Goal: Task Accomplishment & Management: Complete application form

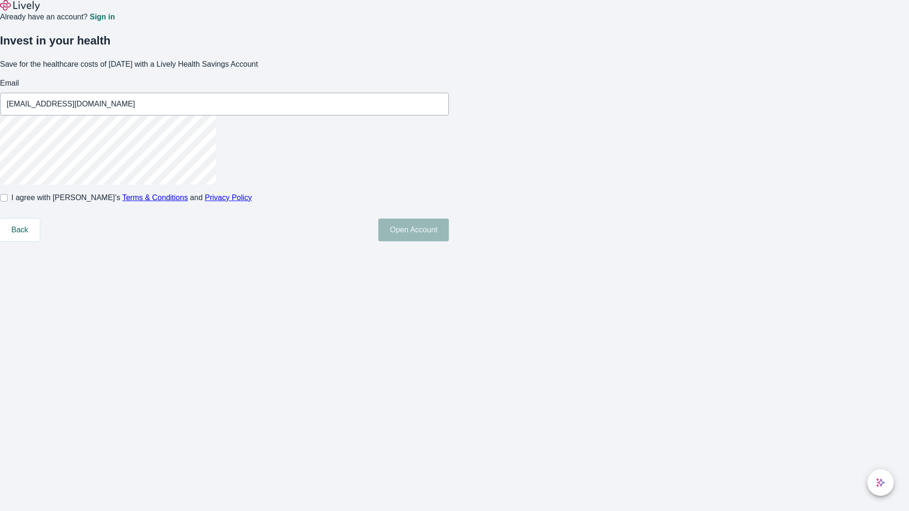
click at [8, 202] on input "I agree with Lively’s Terms & Conditions and Privacy Policy" at bounding box center [4, 198] width 8 height 8
checkbox input "true"
click at [449, 241] on button "Open Account" at bounding box center [413, 230] width 71 height 23
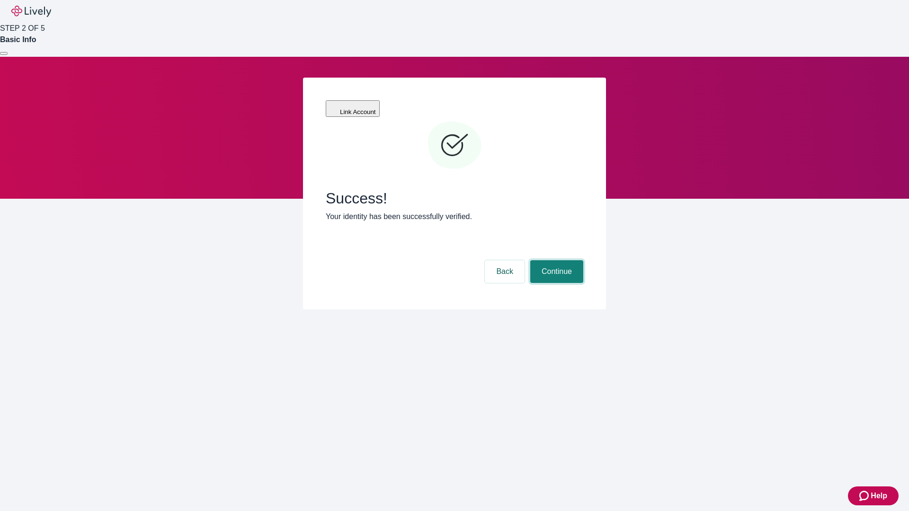
click at [555, 260] on button "Continue" at bounding box center [556, 271] width 53 height 23
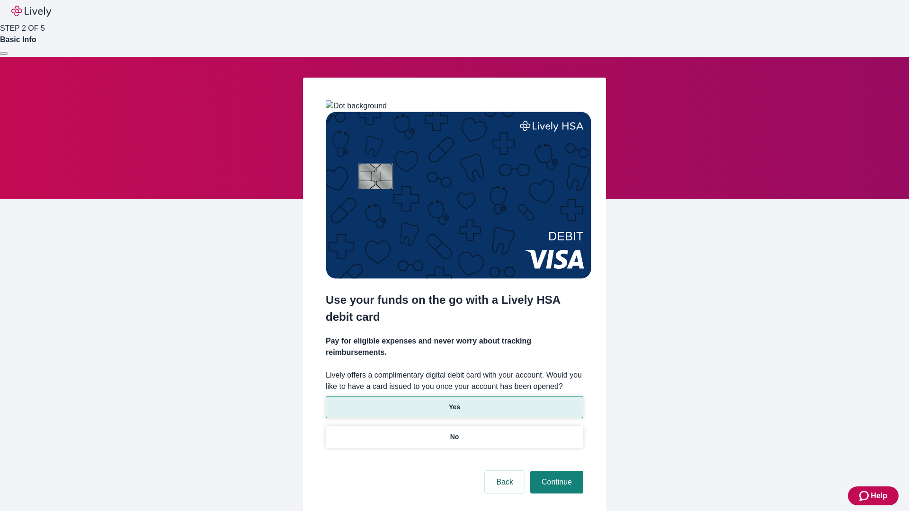
click at [454, 402] on p "Yes" at bounding box center [454, 407] width 11 height 10
click at [555, 471] on button "Continue" at bounding box center [556, 482] width 53 height 23
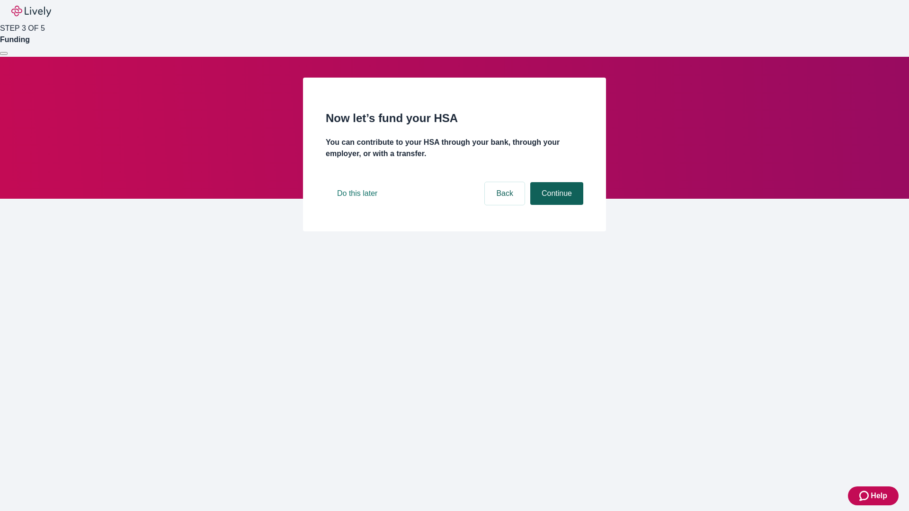
click at [555, 205] on button "Continue" at bounding box center [556, 193] width 53 height 23
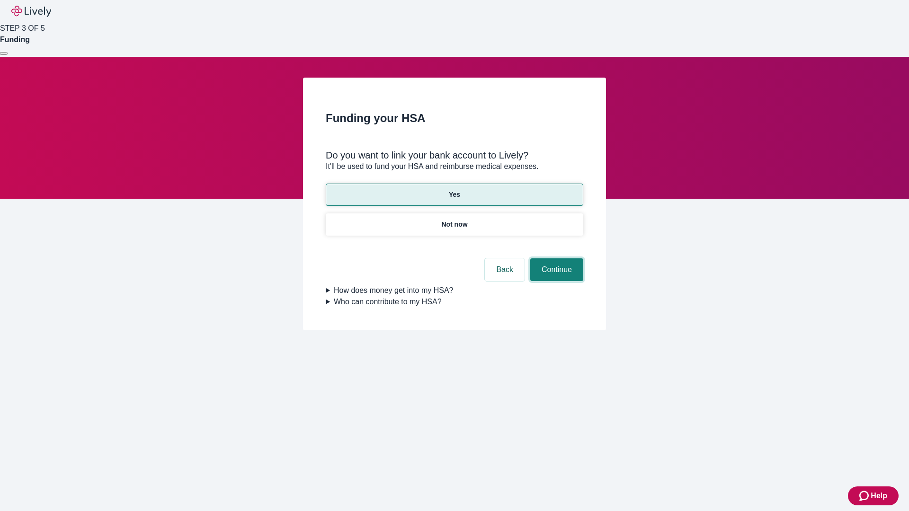
click at [555, 259] on button "Continue" at bounding box center [556, 270] width 53 height 23
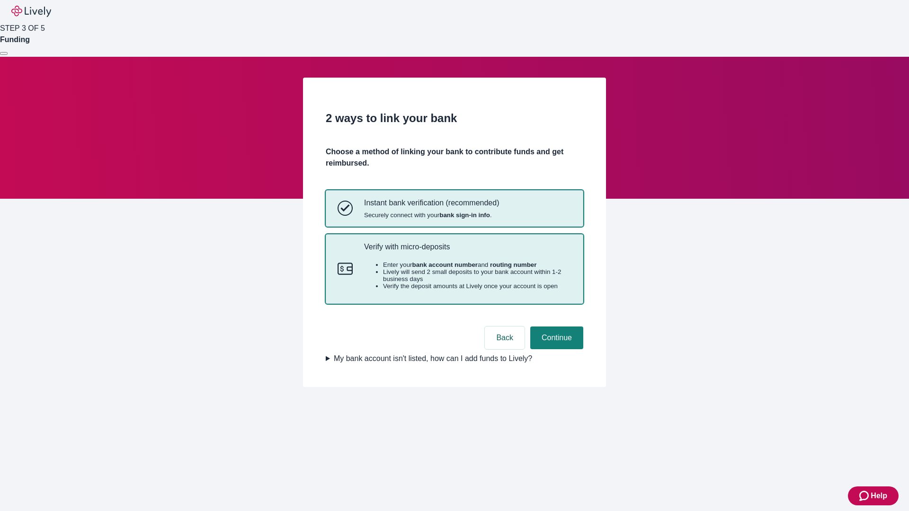
click at [467, 251] on p "Verify with micro-deposits" at bounding box center [467, 246] width 207 height 9
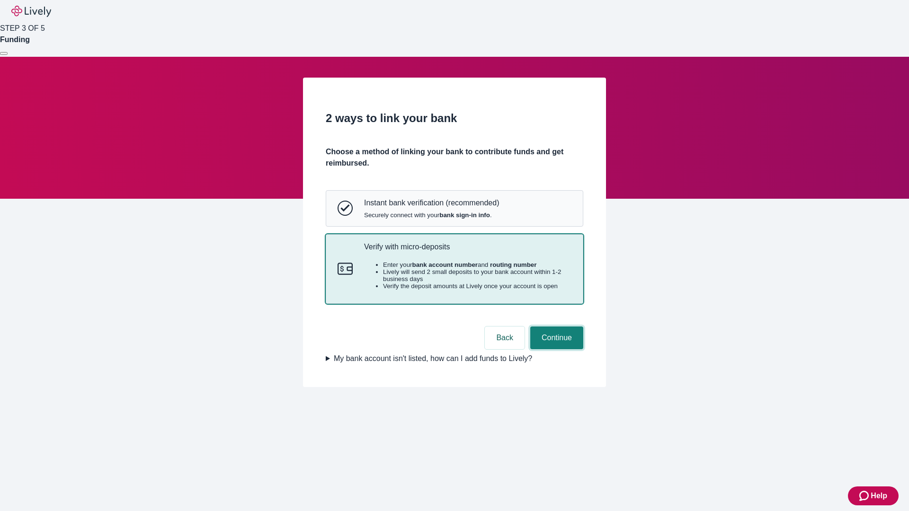
click at [555, 349] on button "Continue" at bounding box center [556, 338] width 53 height 23
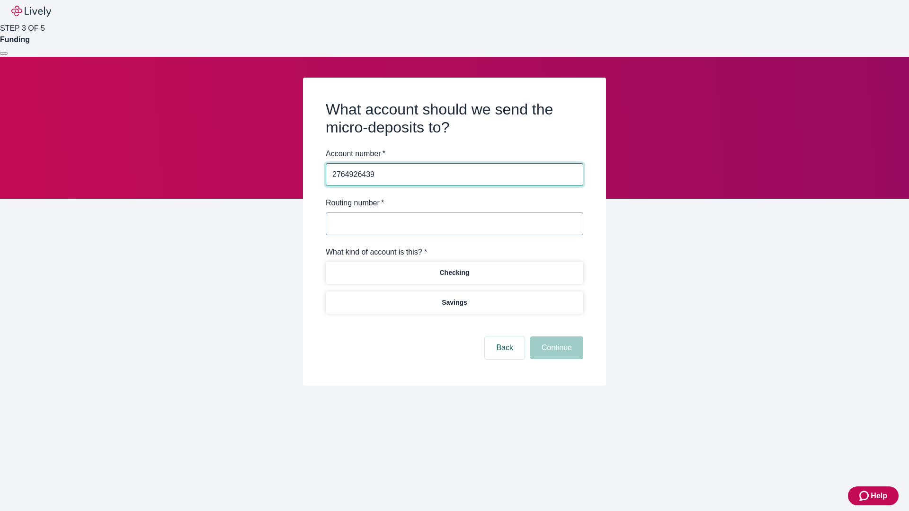
type input "2764926439"
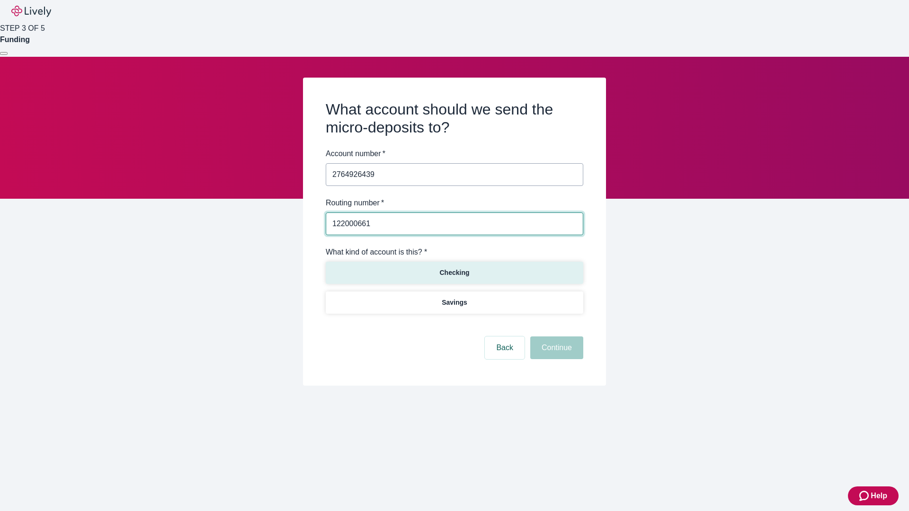
type input "122000661"
click at [454, 272] on p "Checking" at bounding box center [454, 273] width 30 height 10
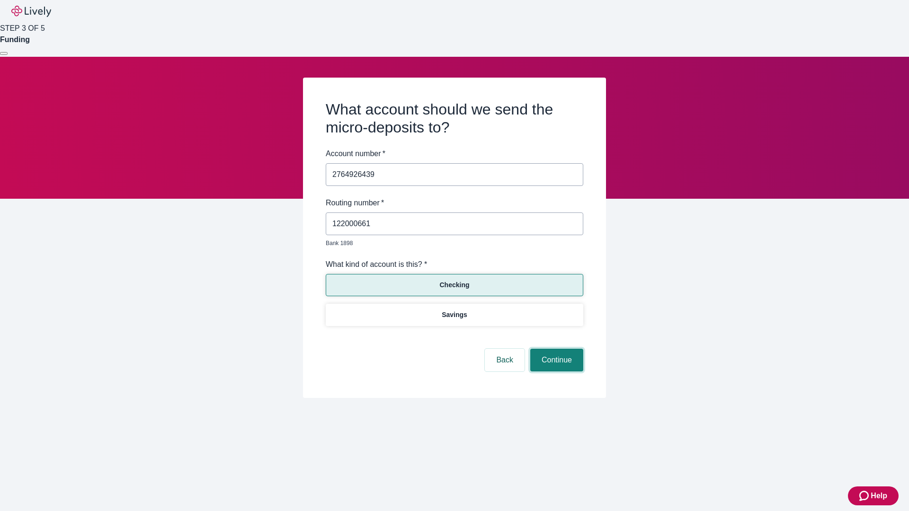
click at [555, 349] on button "Continue" at bounding box center [556, 360] width 53 height 23
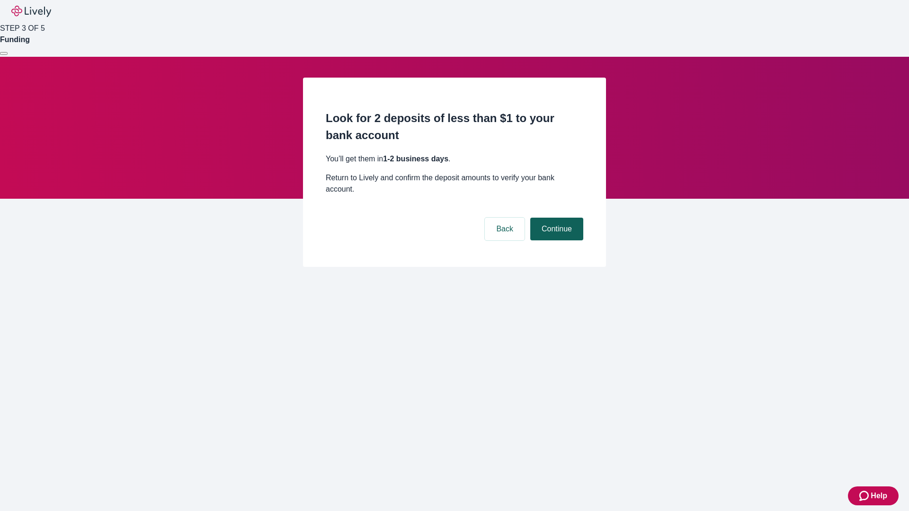
click at [555, 218] on button "Continue" at bounding box center [556, 229] width 53 height 23
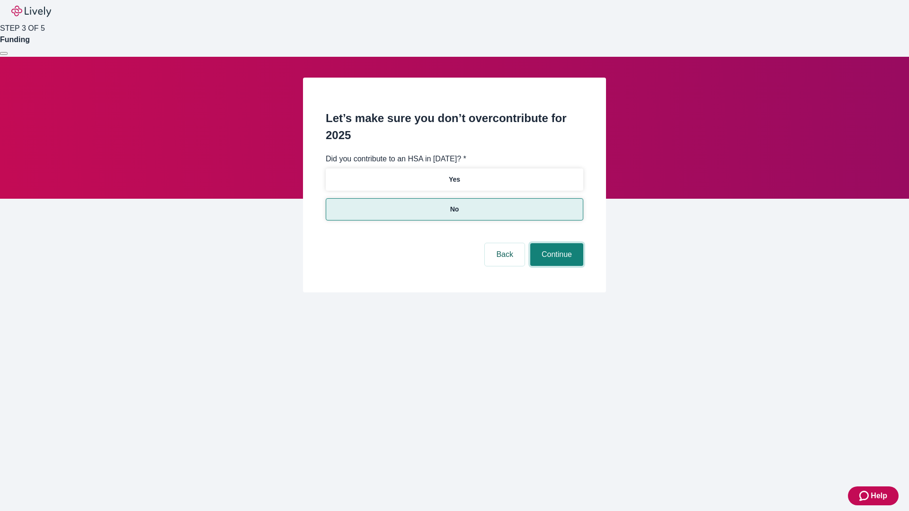
click at [555, 243] on button "Continue" at bounding box center [556, 254] width 53 height 23
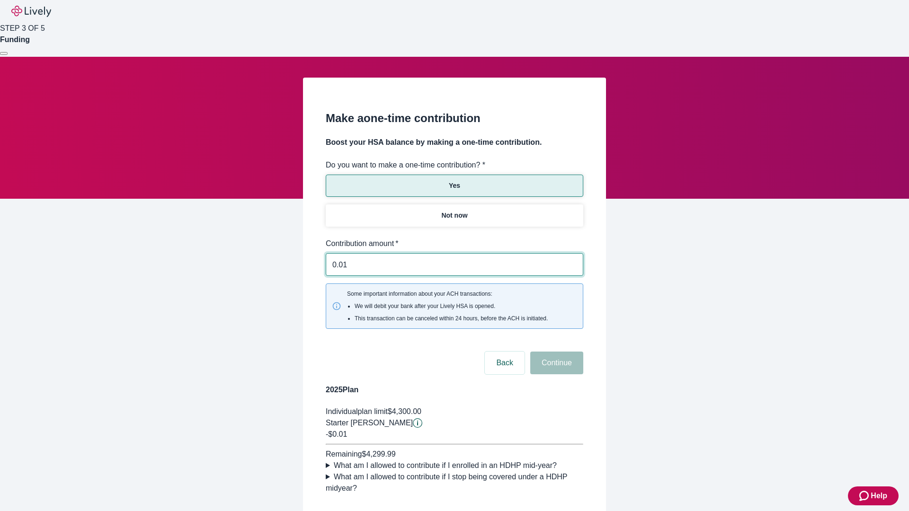
type input "0.01"
click at [555, 352] on button "Continue" at bounding box center [556, 363] width 53 height 23
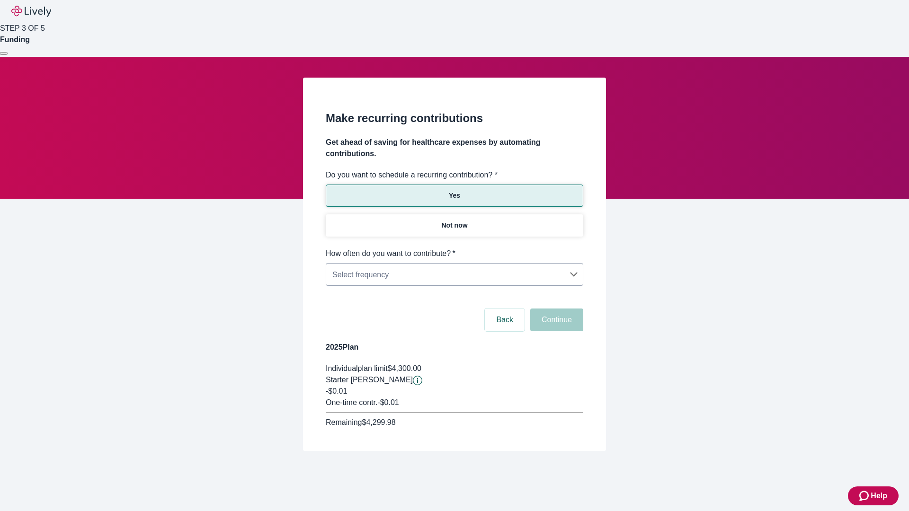
click at [454, 248] on body "Help STEP 3 OF 5 Funding Make recurring contributions Get ahead of saving for h…" at bounding box center [454, 248] width 909 height 497
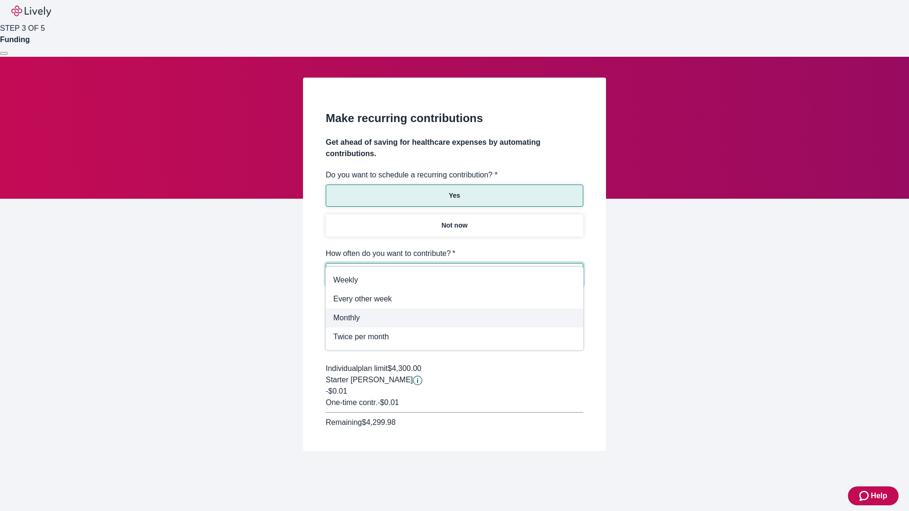
click at [455, 318] on span "Monthly" at bounding box center [454, 318] width 242 height 11
type input "Monthly"
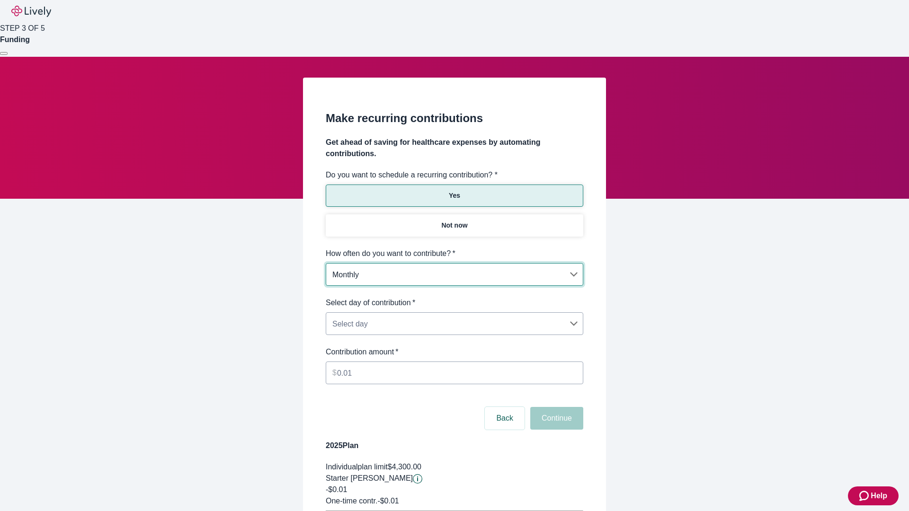
click at [454, 297] on body "Help STEP 3 OF 5 Funding Make recurring contributions Get ahead of saving for h…" at bounding box center [454, 297] width 909 height 595
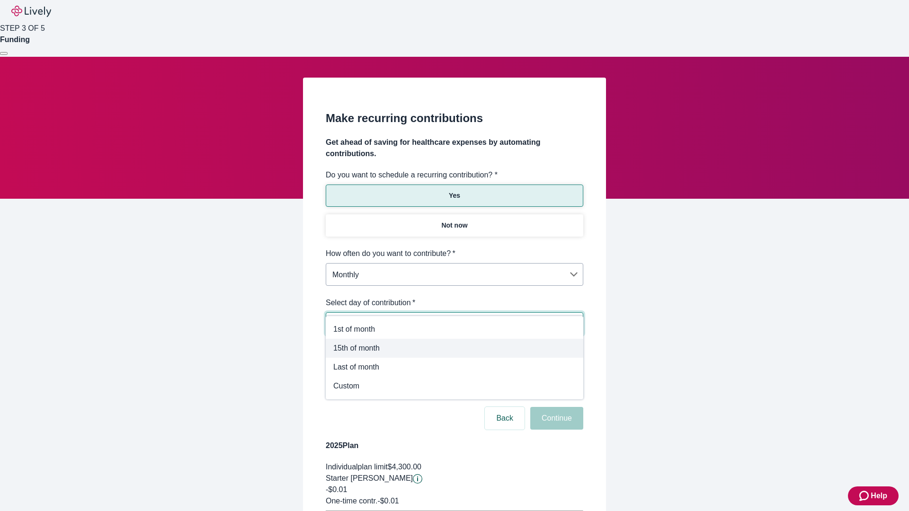
click at [455, 348] on span "15th of month" at bounding box center [454, 348] width 242 height 11
type input "Monthly15th"
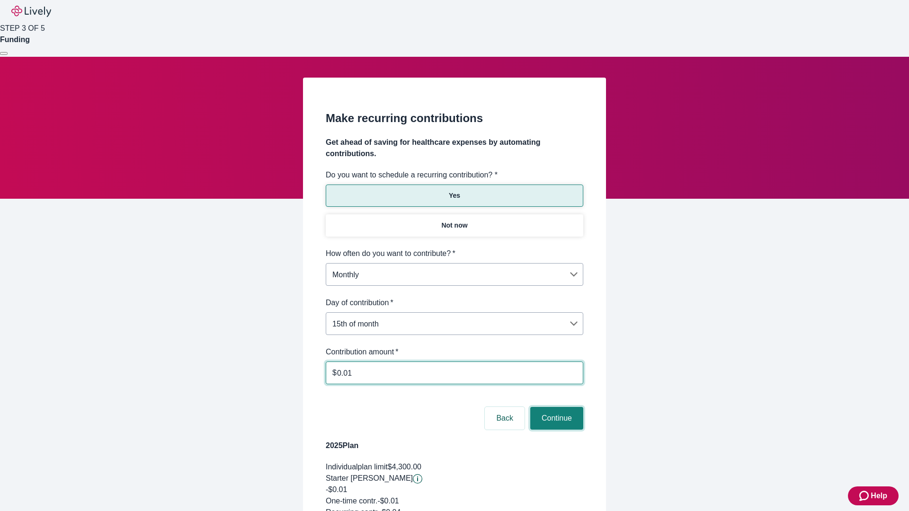
click at [555, 407] on button "Continue" at bounding box center [556, 418] width 53 height 23
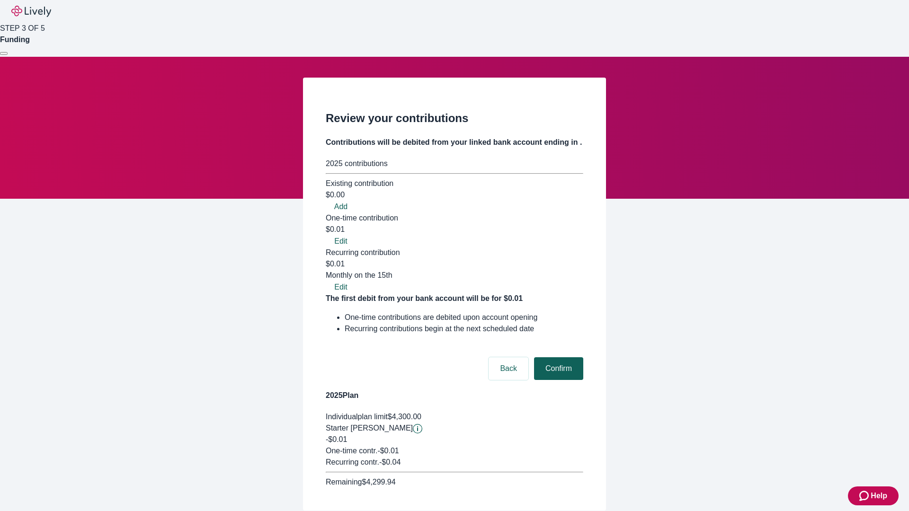
click at [557, 357] on button "Confirm" at bounding box center [558, 368] width 49 height 23
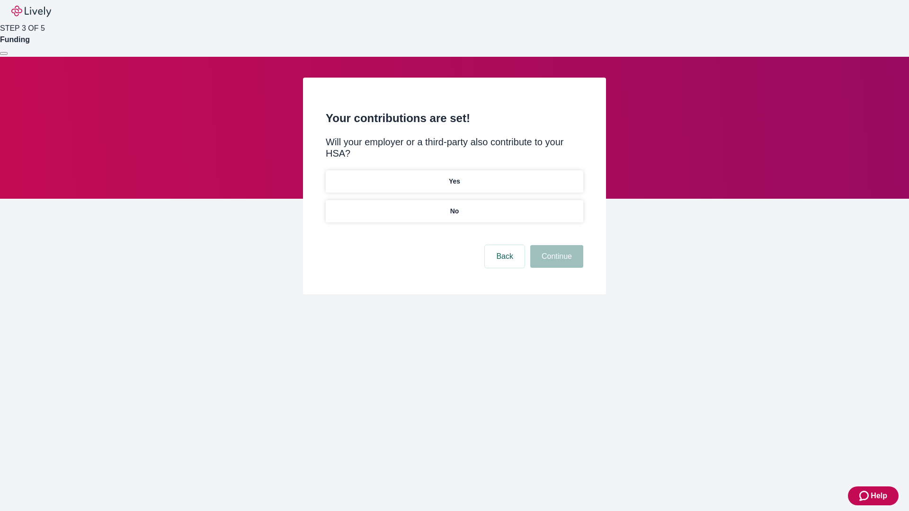
click at [454, 177] on p "Yes" at bounding box center [454, 182] width 11 height 10
click at [555, 245] on button "Continue" at bounding box center [556, 256] width 53 height 23
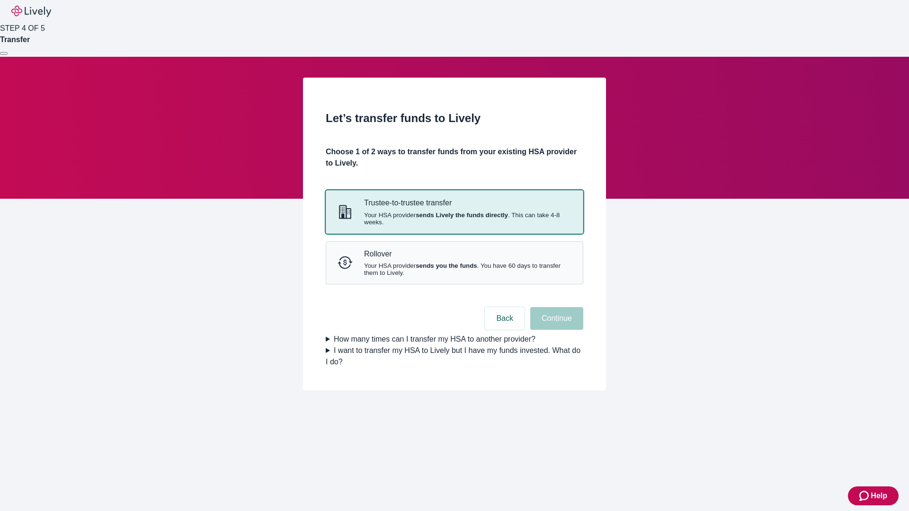
click at [454, 219] on strong "sends Lively the funds directly" at bounding box center [462, 215] width 92 height 7
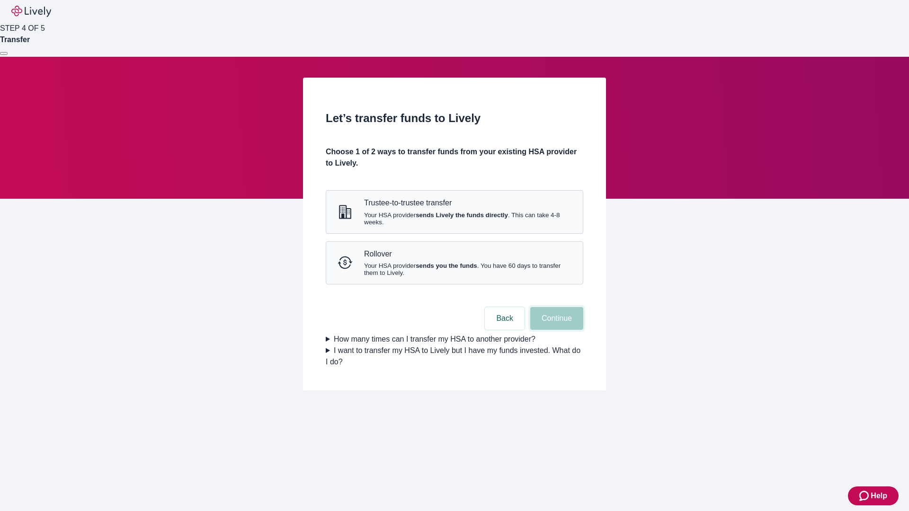
click at [555, 330] on button "Continue" at bounding box center [556, 318] width 53 height 23
